Goal: Transaction & Acquisition: Purchase product/service

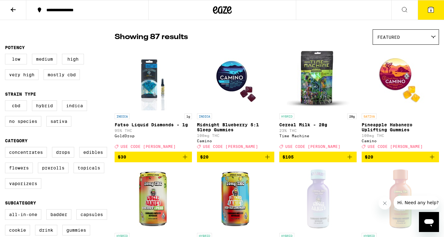
scroll to position [44, 0]
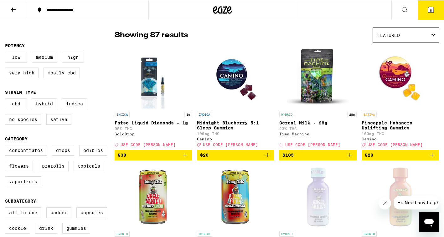
click at [61, 172] on label "Prerolls" at bounding box center [53, 166] width 31 height 11
click at [7, 147] on input "Prerolls" at bounding box center [6, 146] width 0 height 0
checkbox input "true"
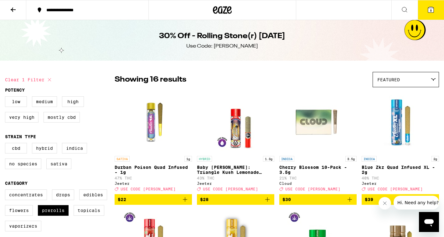
click at [229, 11] on icon at bounding box center [222, 9] width 19 height 11
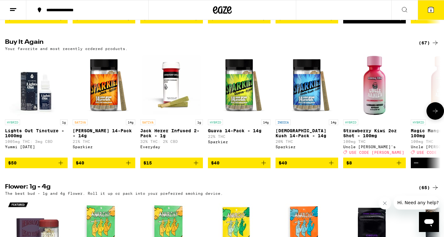
click at [434, 120] on button at bounding box center [435, 111] width 18 height 18
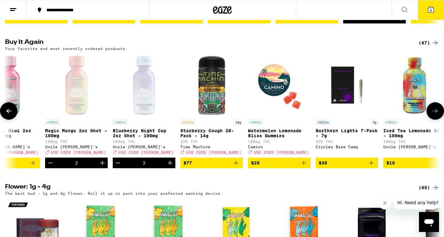
click at [434, 120] on button at bounding box center [435, 111] width 18 height 18
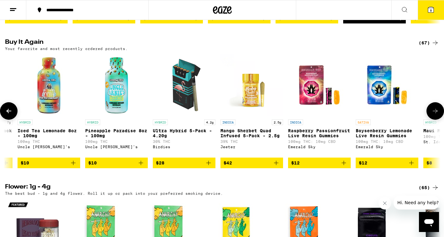
click at [434, 120] on button at bounding box center [435, 111] width 18 height 18
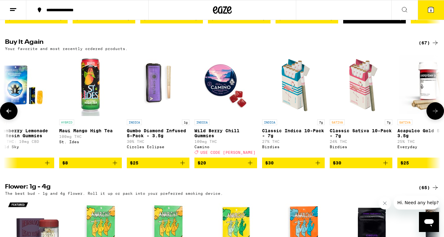
scroll to position [0, 1097]
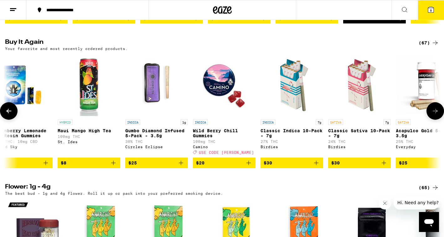
click at [433, 115] on icon at bounding box center [435, 111] width 8 height 8
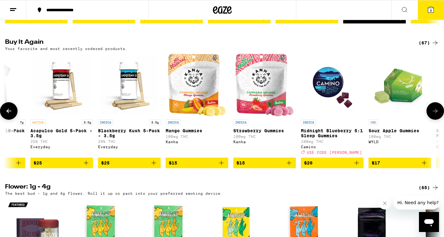
scroll to position [0, 1463]
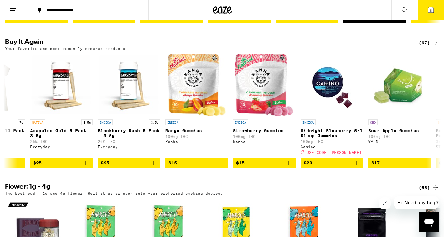
click at [424, 47] on div "(67)" at bounding box center [429, 43] width 20 height 8
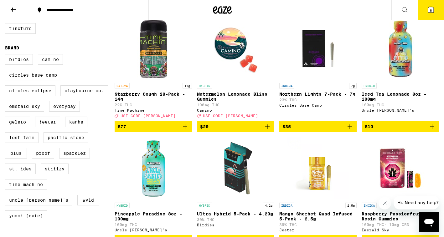
scroll to position [300, 0]
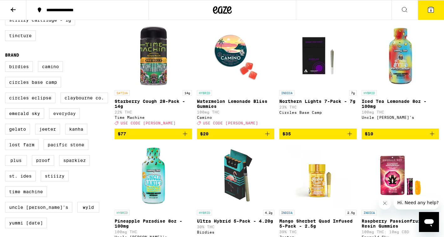
click at [71, 119] on label "Everyday" at bounding box center [64, 113] width 31 height 11
click at [7, 63] on input "Everyday" at bounding box center [6, 62] width 0 height 0
checkbox input "true"
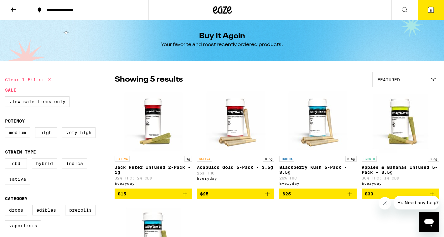
click at [185, 198] on icon "Add to bag" at bounding box center [185, 194] width 8 height 8
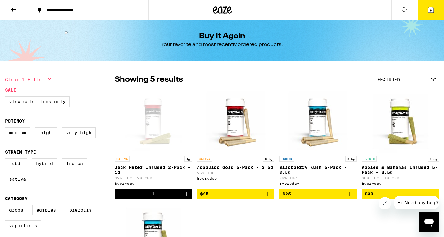
click at [434, 10] on icon at bounding box center [431, 10] width 6 height 6
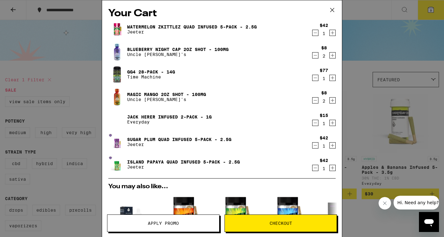
click at [317, 146] on icon "Decrement" at bounding box center [315, 146] width 6 height 8
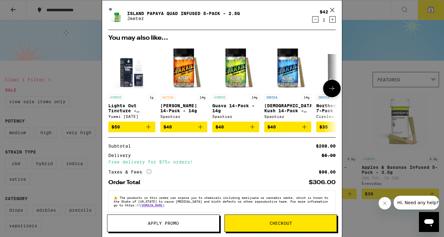
scroll to position [137, 0]
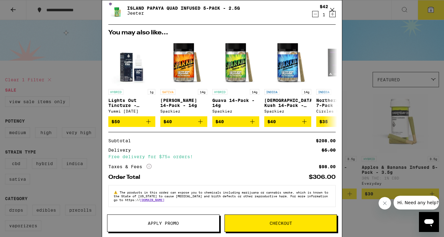
click at [387, 125] on div "Your Cart Watermelon Zkittlez Quad Infused 5-Pack - 2.5g [PERSON_NAME] $42 1 Bl…" at bounding box center [222, 118] width 444 height 237
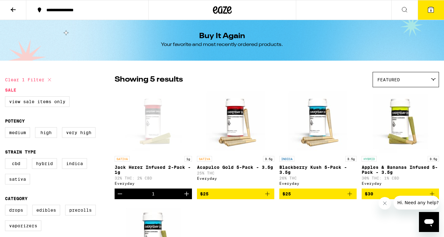
click at [242, 11] on div at bounding box center [222, 10] width 148 height 20
click at [232, 10] on div at bounding box center [222, 10] width 148 height 20
click at [226, 10] on icon at bounding box center [222, 9] width 19 height 11
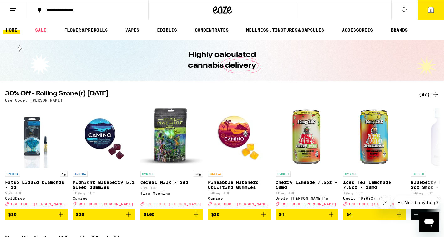
click at [428, 7] on icon at bounding box center [431, 10] width 8 height 8
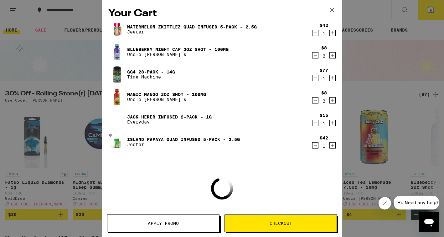
click at [164, 221] on span "Apply Promo" at bounding box center [163, 223] width 31 height 4
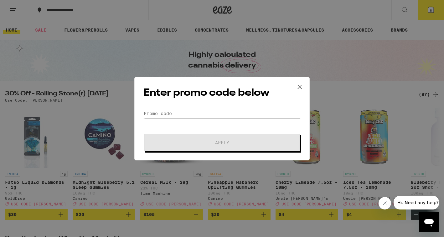
click at [180, 121] on form "Promo Code Apply" at bounding box center [221, 130] width 157 height 43
click at [166, 114] on input "Promo Code" at bounding box center [221, 113] width 157 height 9
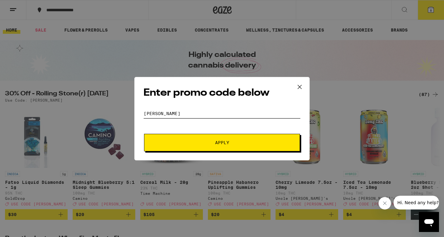
type input "[PERSON_NAME]"
click at [192, 143] on span "Apply" at bounding box center [222, 143] width 113 height 4
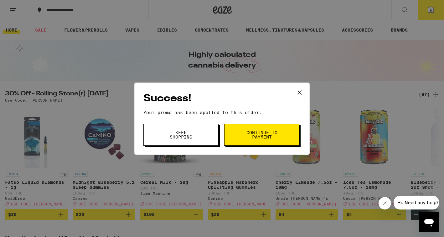
click at [190, 138] on span "Keep Shopping" at bounding box center [181, 135] width 32 height 9
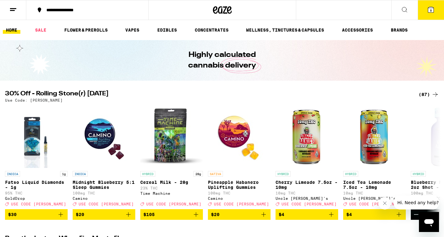
click at [426, 3] on button "8" at bounding box center [431, 9] width 26 height 19
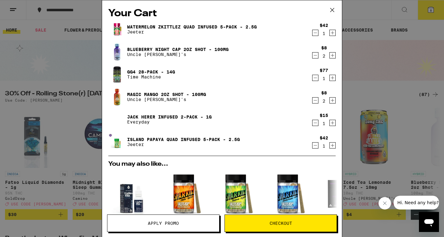
click at [369, 89] on div "Your Cart Watermelon Zkittlez Quad Infused 5-Pack - 2.5g [PERSON_NAME] $42 1 Bl…" at bounding box center [222, 118] width 444 height 237
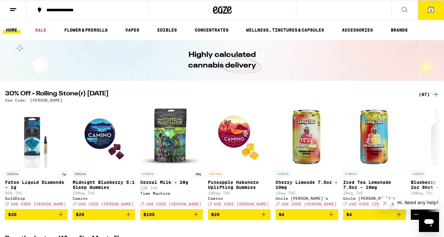
click at [424, 96] on div "(87)" at bounding box center [429, 95] width 20 height 8
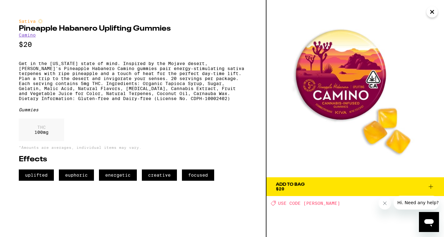
click at [435, 13] on icon "Close" at bounding box center [432, 11] width 8 height 9
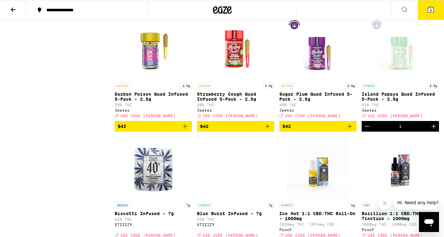
scroll to position [2229, 0]
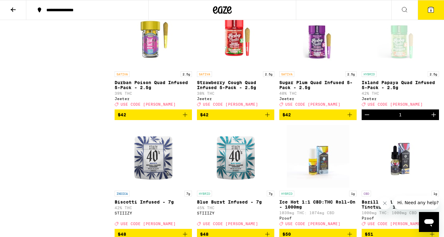
click at [353, 119] on icon "Add to bag" at bounding box center [350, 115] width 8 height 8
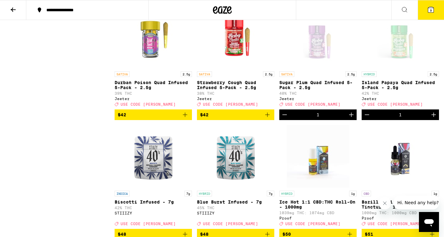
click at [434, 15] on button "9" at bounding box center [431, 9] width 26 height 19
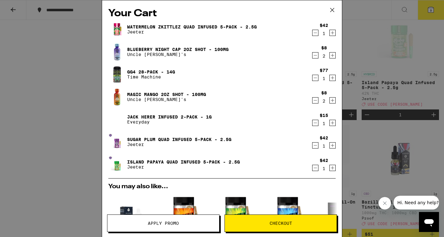
click at [314, 125] on icon "Decrement" at bounding box center [315, 123] width 6 height 8
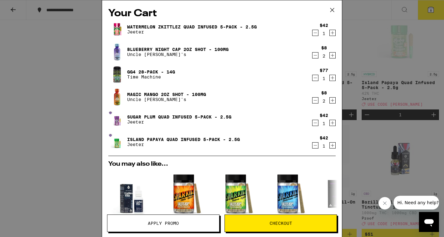
click at [314, 57] on icon "Decrement" at bounding box center [315, 56] width 6 height 8
click at [314, 102] on icon "Decrement" at bounding box center [315, 101] width 6 height 8
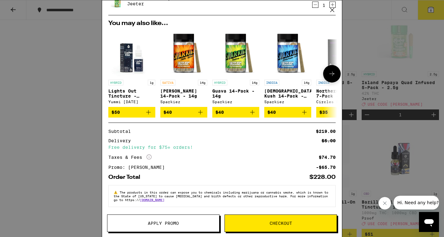
scroll to position [146, 0]
click at [312, 228] on button "Checkout" at bounding box center [281, 224] width 112 height 18
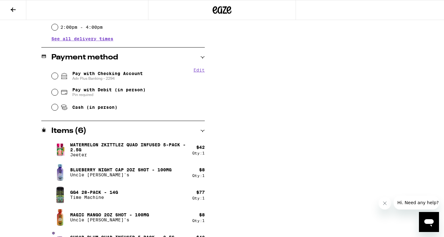
scroll to position [233, 0]
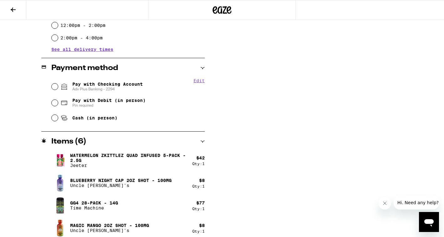
click at [107, 87] on span "Pay with Checking Account Adv Plus Banking - 2294" at bounding box center [107, 87] width 70 height 10
click at [58, 87] on input "Pay with Checking Account Adv Plus Banking - 2294" at bounding box center [55, 87] width 6 height 6
radio input "true"
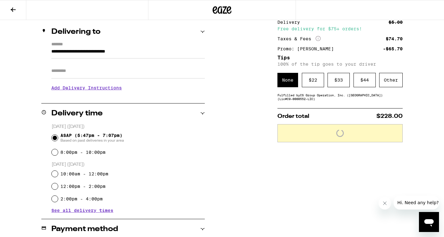
scroll to position [18, 0]
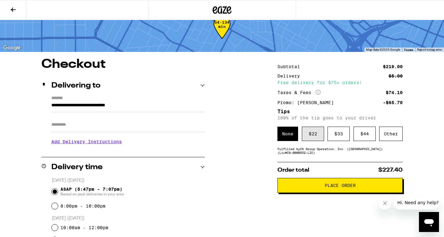
click at [306, 139] on div "$ 22" at bounding box center [313, 134] width 22 height 14
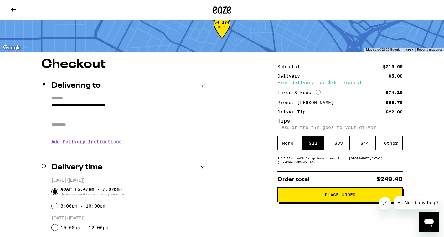
click at [224, 8] on icon at bounding box center [222, 9] width 19 height 11
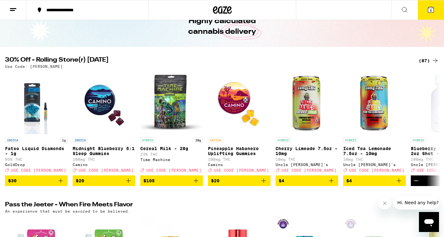
scroll to position [38, 0]
